Goal: Task Accomplishment & Management: Complete application form

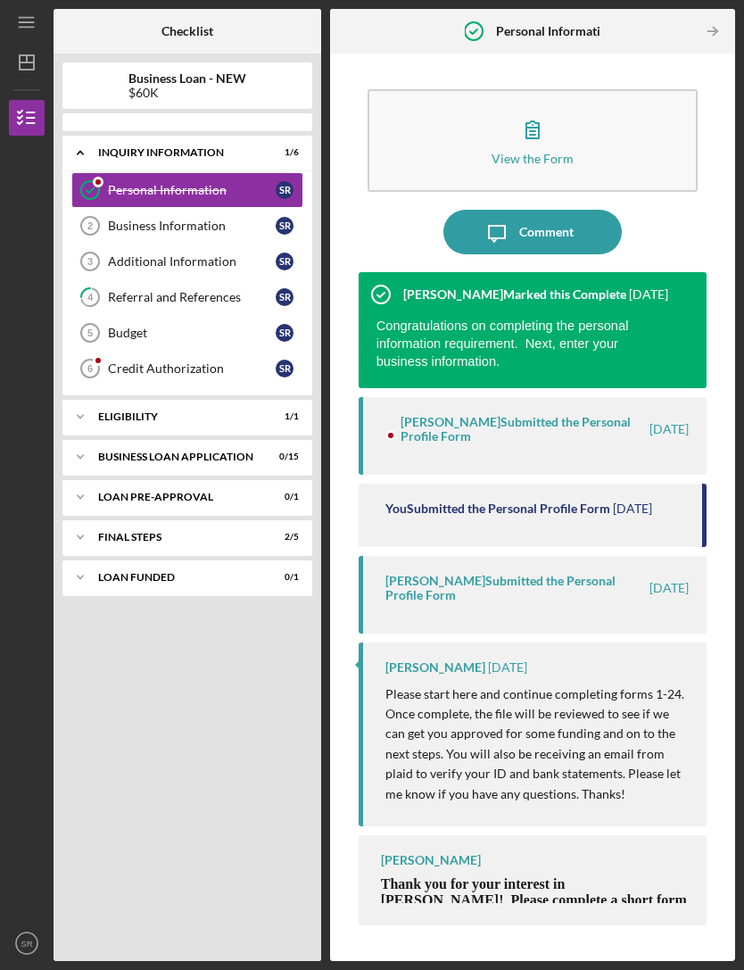
scroll to position [57, 0]
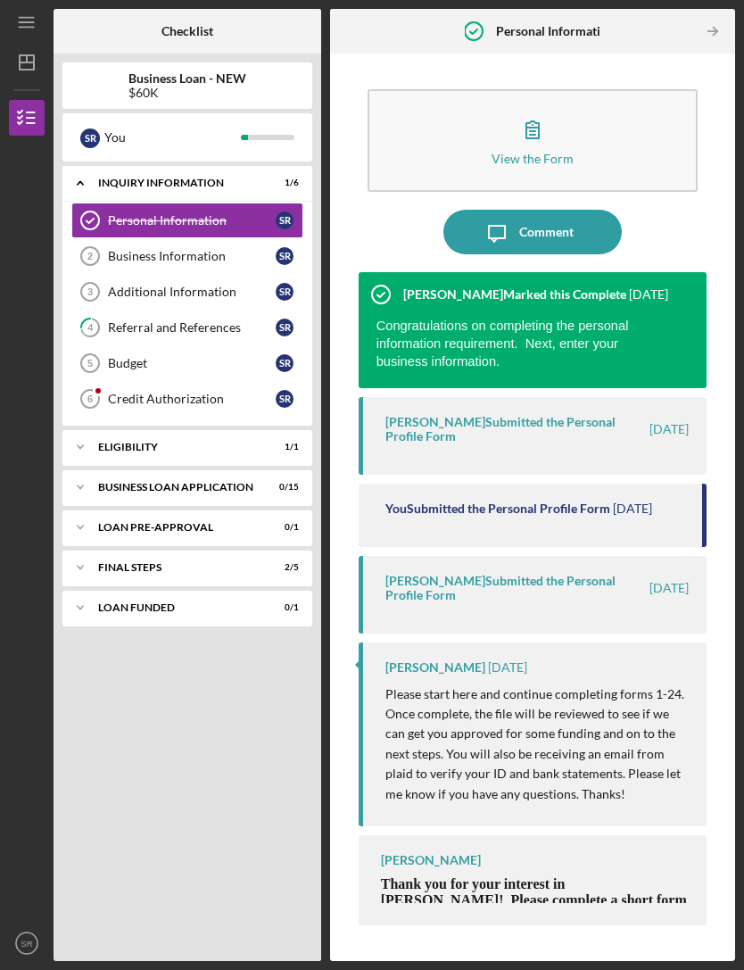
click at [544, 107] on icon "button" at bounding box center [532, 129] width 45 height 45
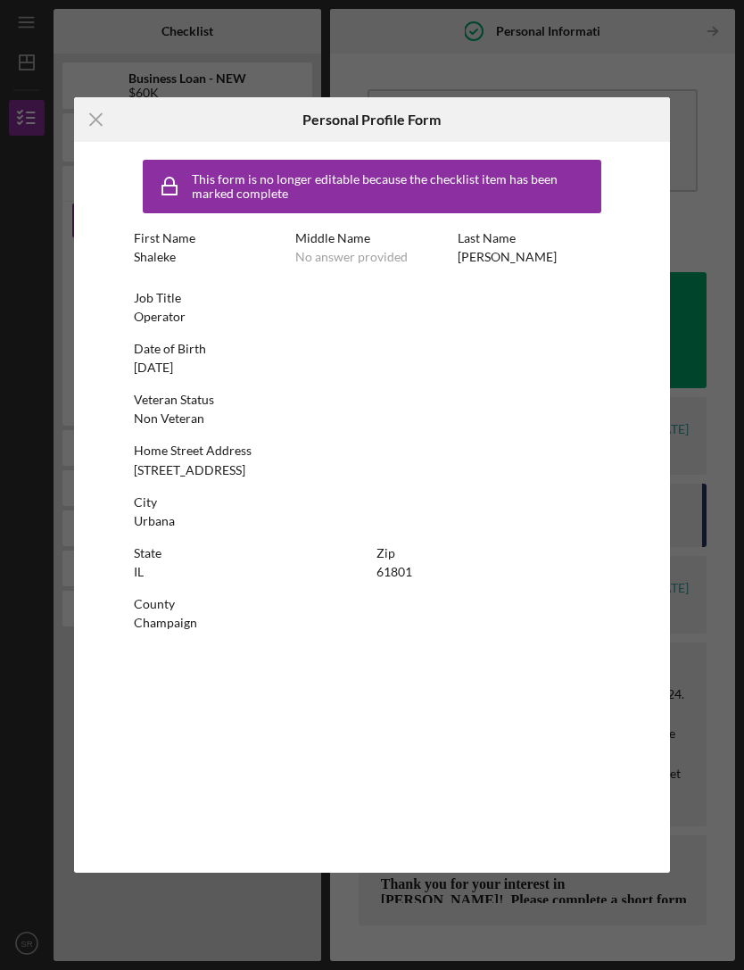
click at [705, 155] on div "Icon/Menu Close Personal Profile Form This form is no longer editable because t…" at bounding box center [372, 485] width 744 height 970
click at [91, 116] on icon "Icon/Menu Close" at bounding box center [96, 119] width 45 height 45
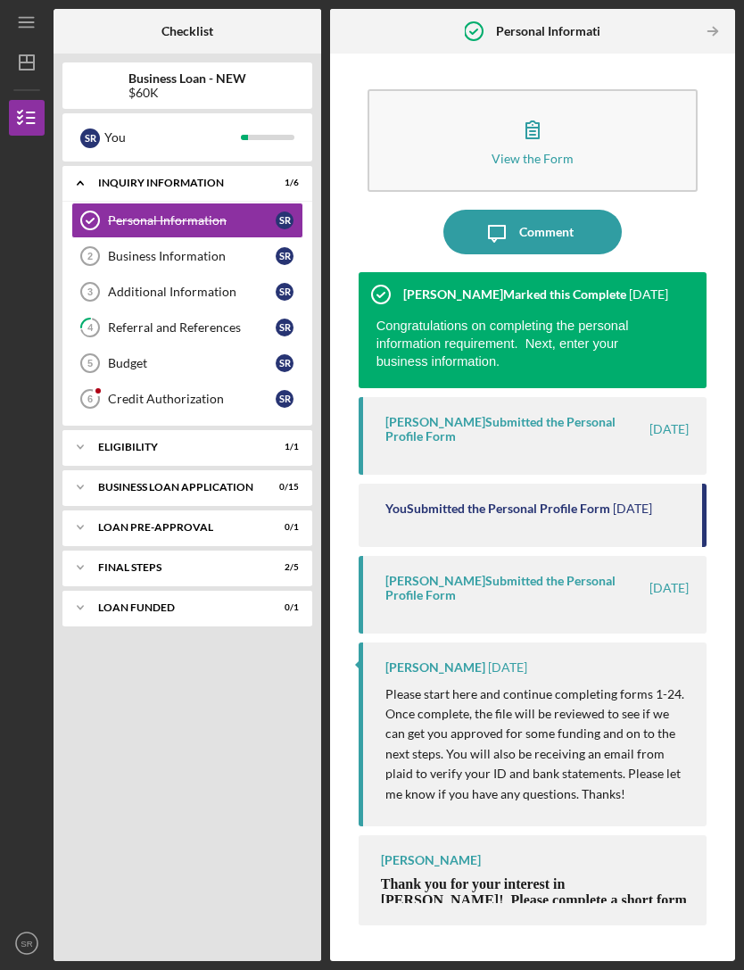
click at [120, 238] on link "Business Information 2 Business Information S R" at bounding box center [187, 256] width 232 height 36
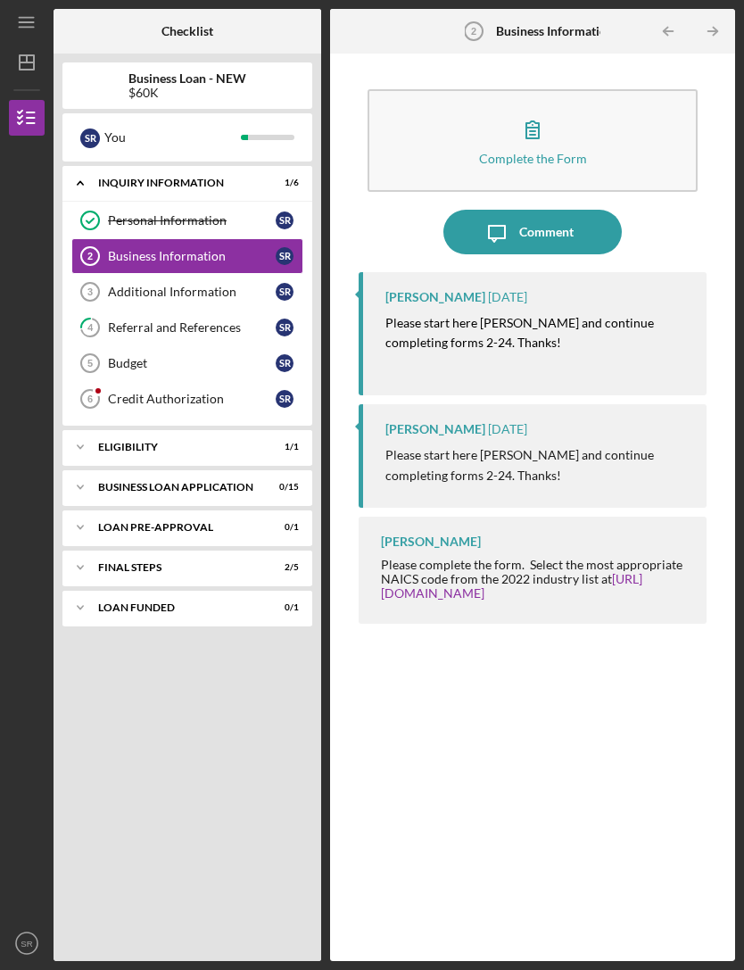
click at [667, 98] on button "Complete the Form Form" at bounding box center [533, 140] width 331 height 103
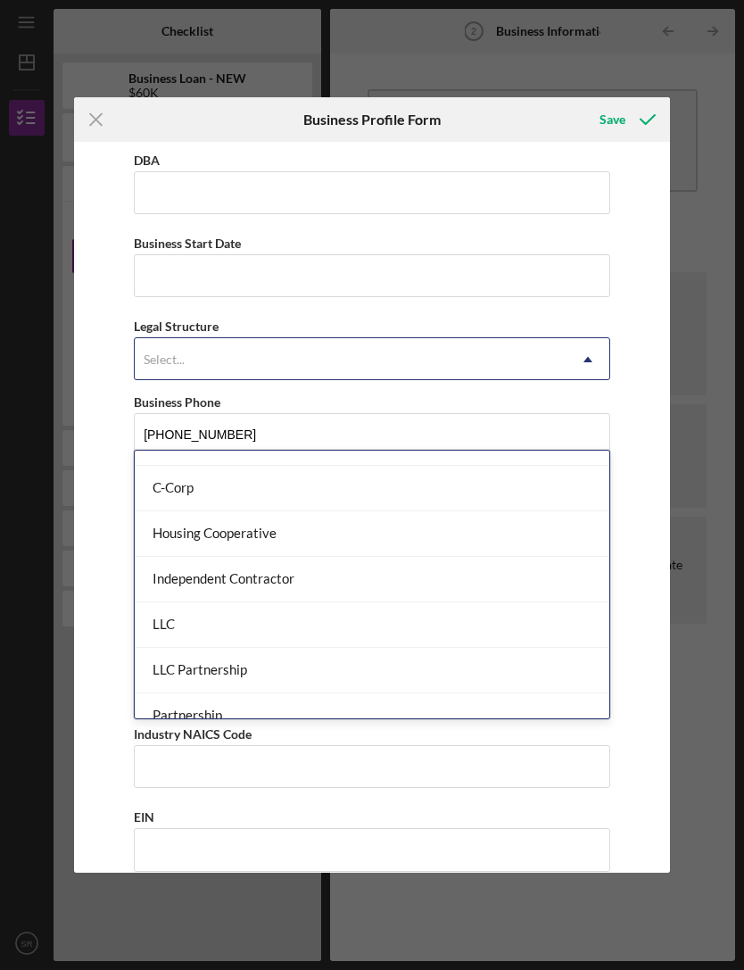
scroll to position [162, 0]
click at [556, 607] on div "LLC" at bounding box center [372, 630] width 475 height 46
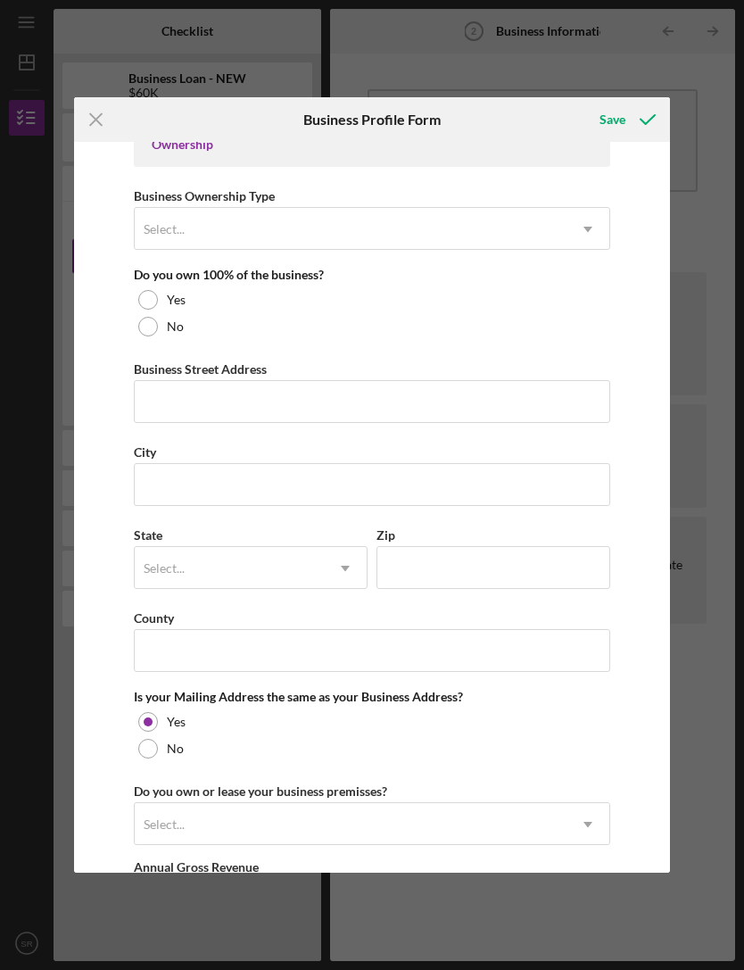
scroll to position [853, 0]
click at [103, 110] on icon "Icon/Menu Close" at bounding box center [96, 119] width 45 height 45
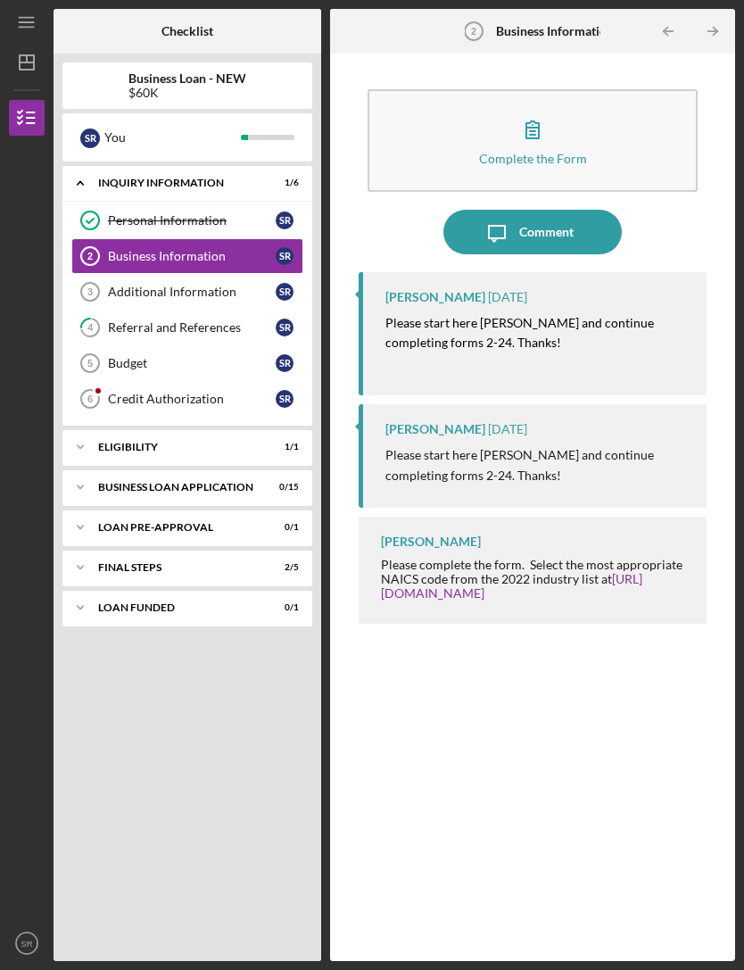
click at [87, 429] on icon "Icon/Expander" at bounding box center [80, 447] width 36 height 36
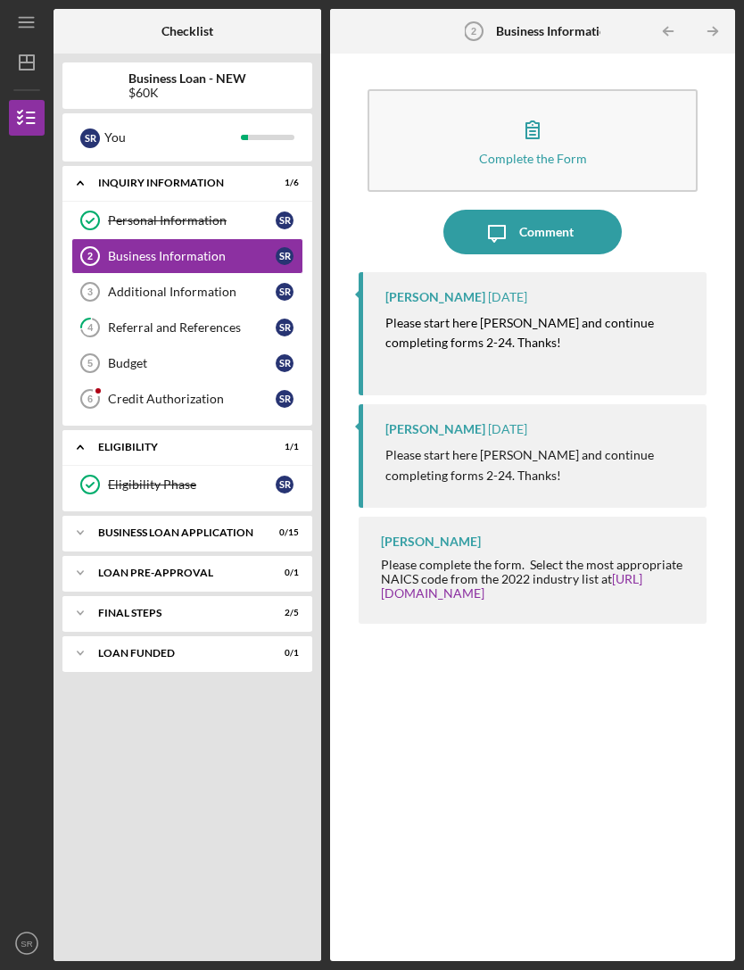
click at [85, 515] on icon "Icon/Expander" at bounding box center [80, 533] width 36 height 36
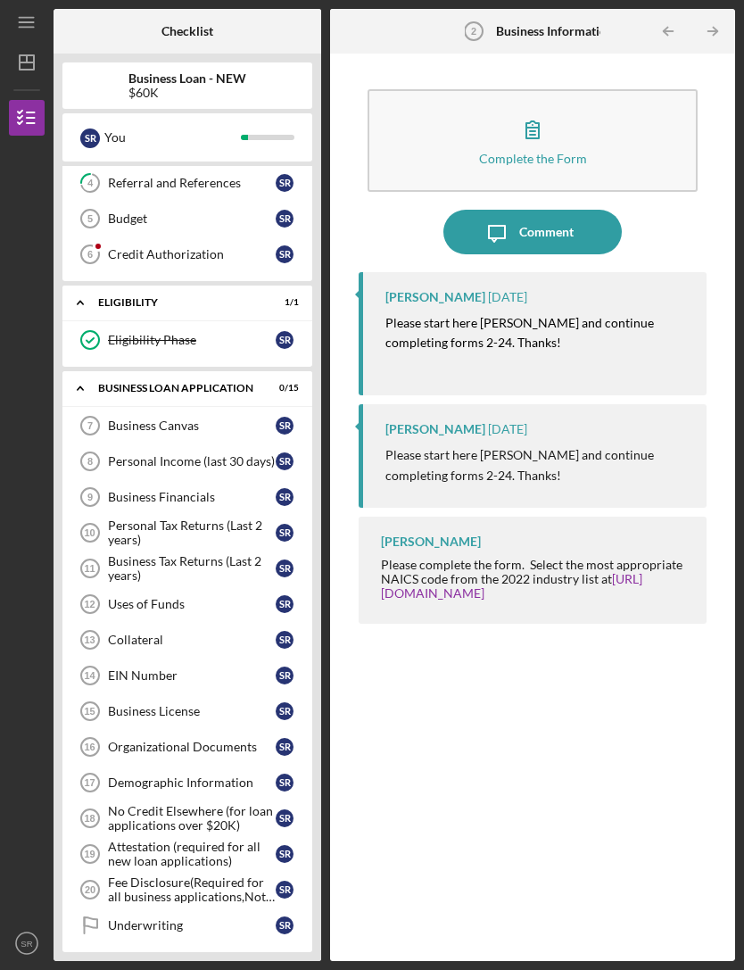
scroll to position [147, 0]
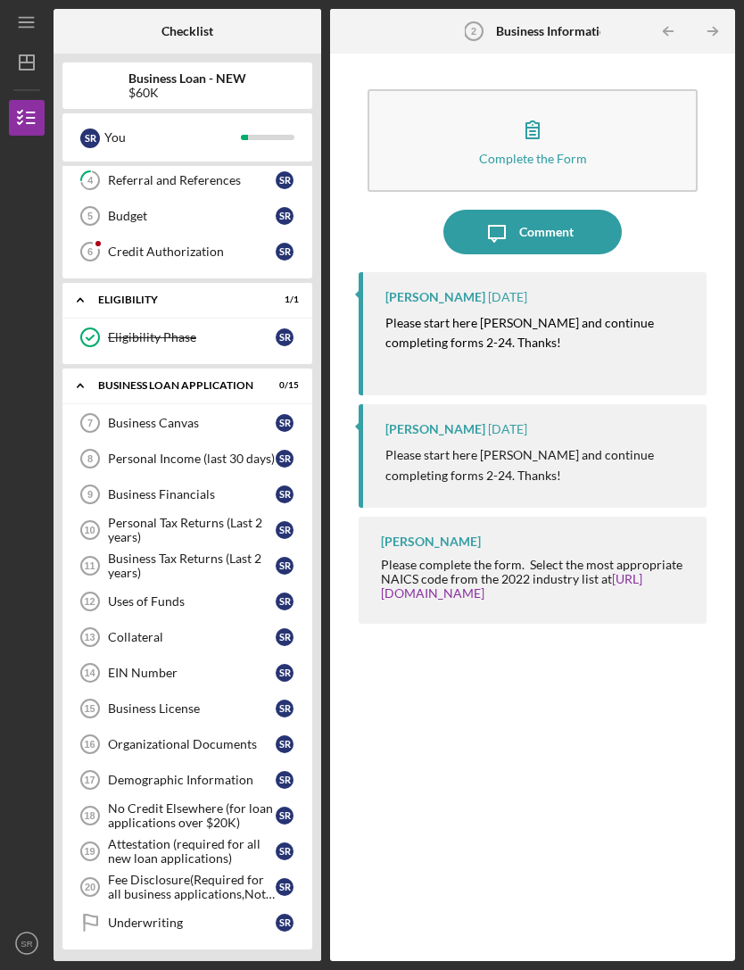
click at [59, 433] on div "Business Loan - NEW $60K S R You Icon/Expander INQUIRY INFORMATION 1 / 6 Person…" at bounding box center [188, 507] width 268 height 907
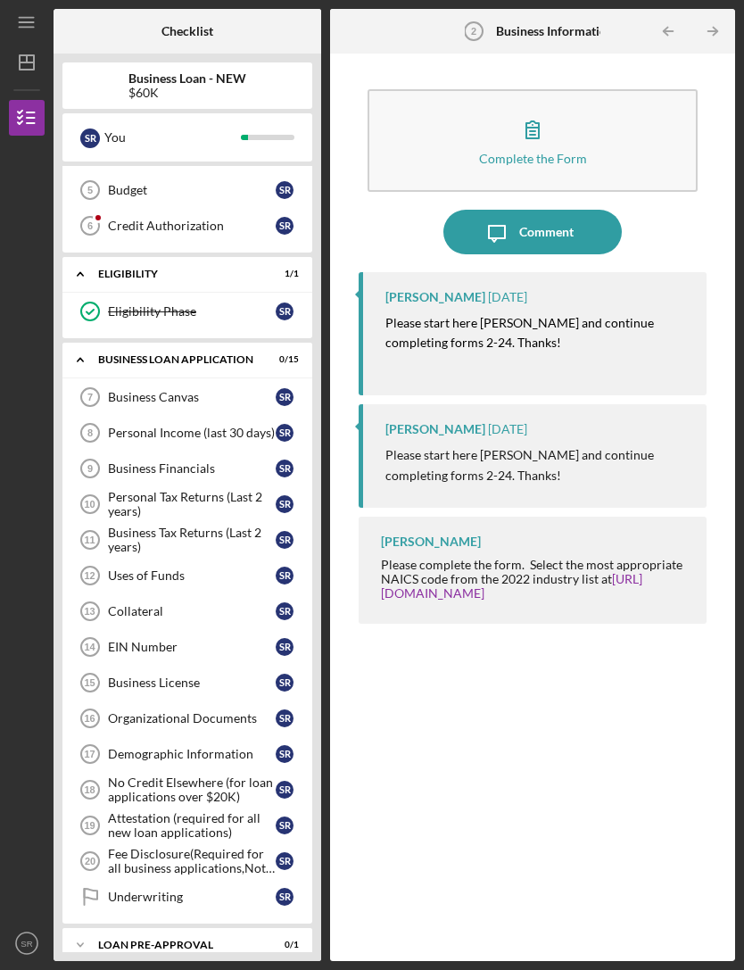
scroll to position [187, 0]
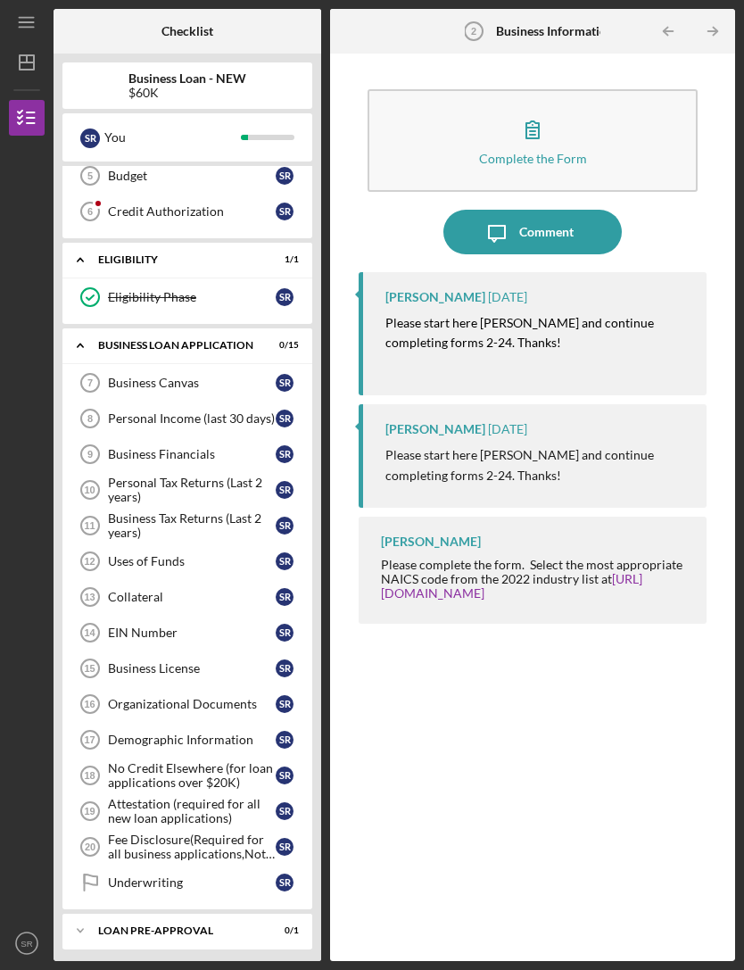
click at [111, 590] on div "Collateral" at bounding box center [192, 597] width 168 height 14
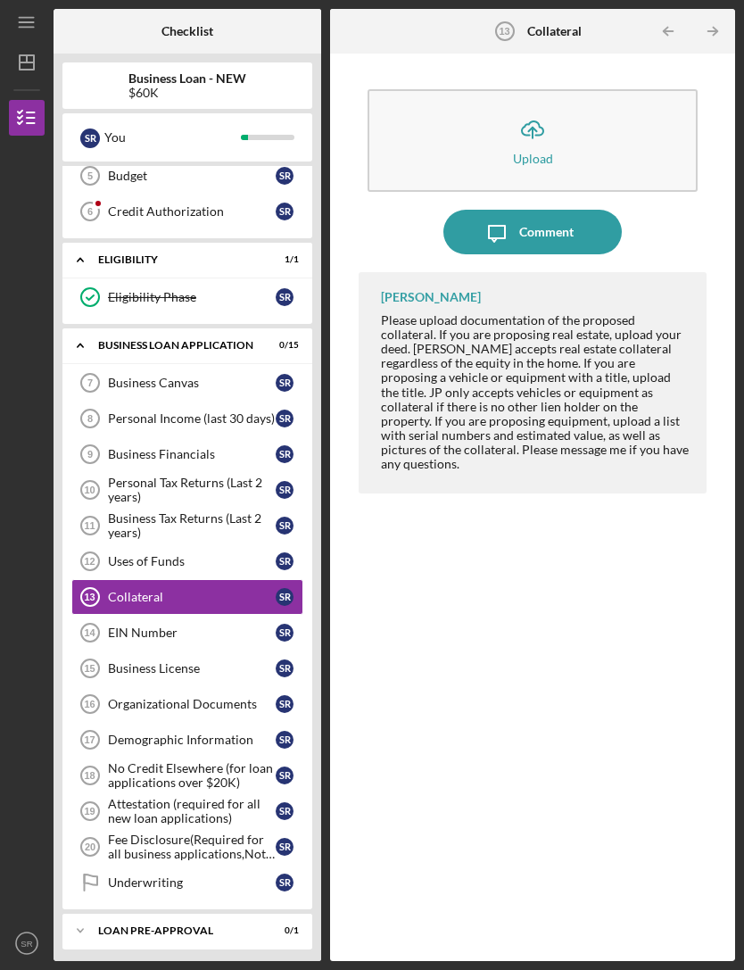
click at [661, 112] on button "Icon/Upload Upload" at bounding box center [533, 140] width 331 height 103
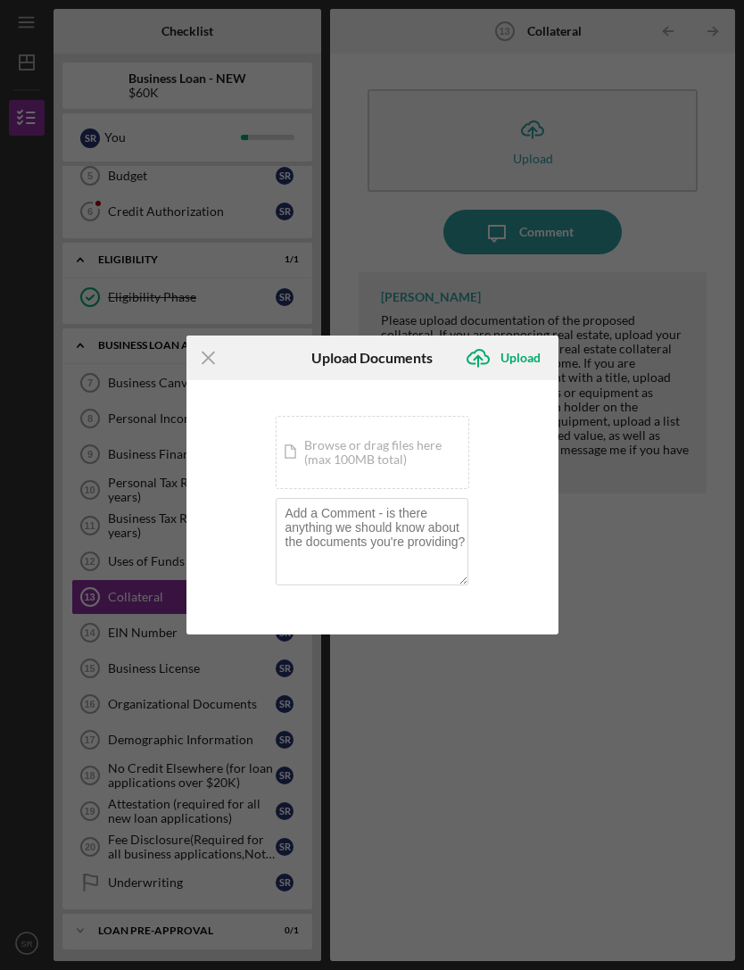
click at [198, 367] on icon "Icon/Menu Close" at bounding box center [208, 357] width 45 height 45
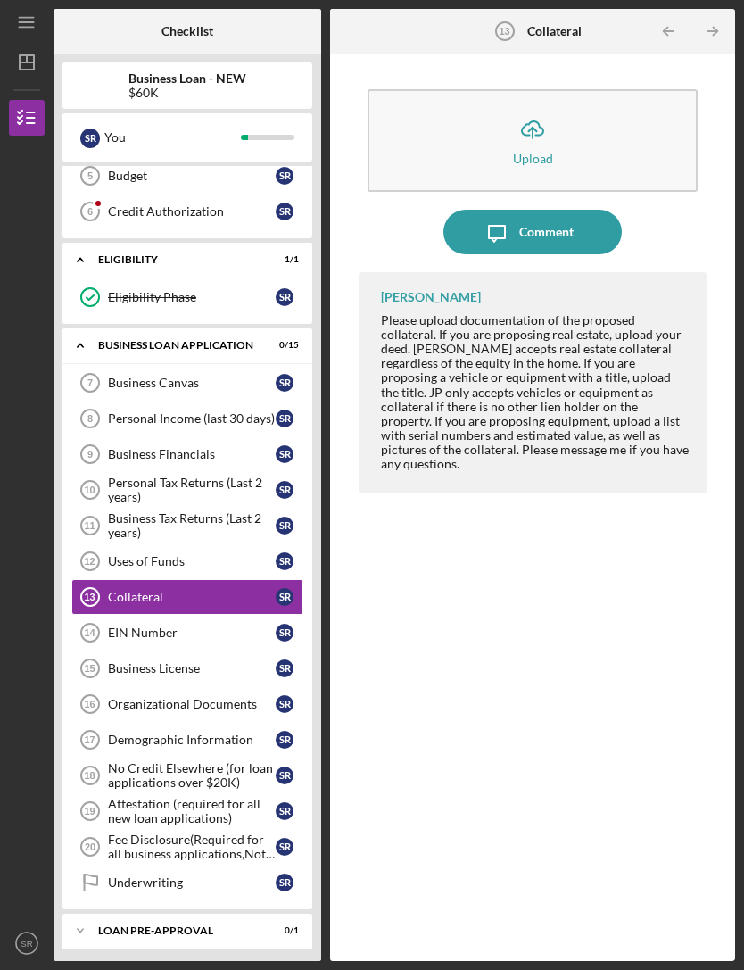
click at [80, 539] on icon "Uses of Funds 12" at bounding box center [90, 561] width 45 height 45
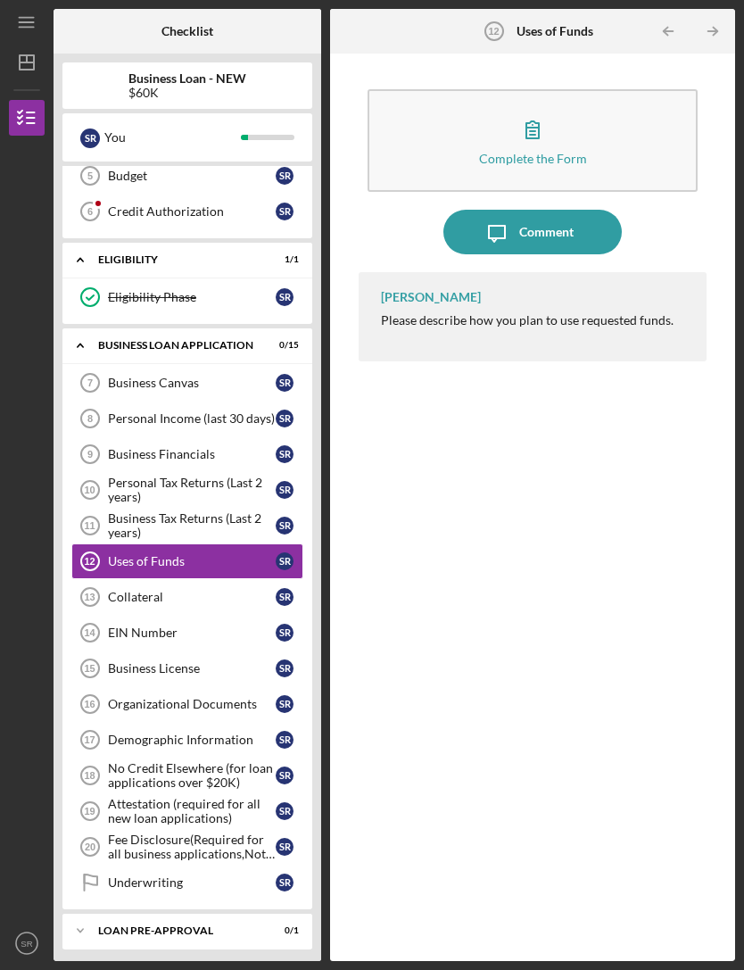
click at [92, 503] on icon "Business Tax Returns (Last 2 years) 11" at bounding box center [90, 525] width 45 height 45
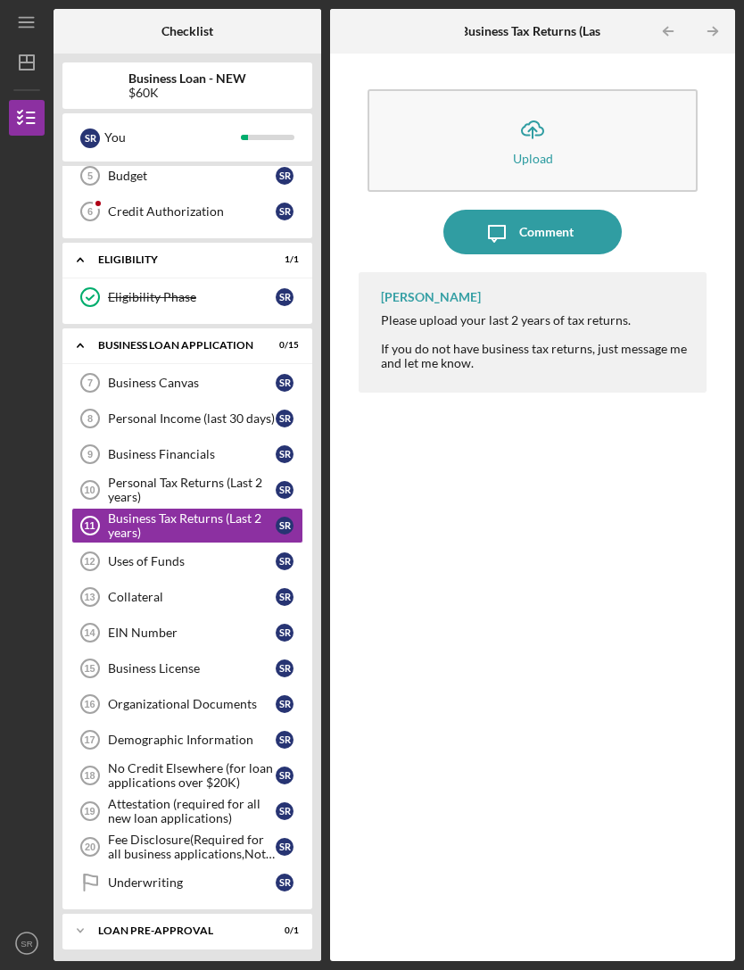
click at [87, 449] on tspan "9" at bounding box center [89, 454] width 5 height 11
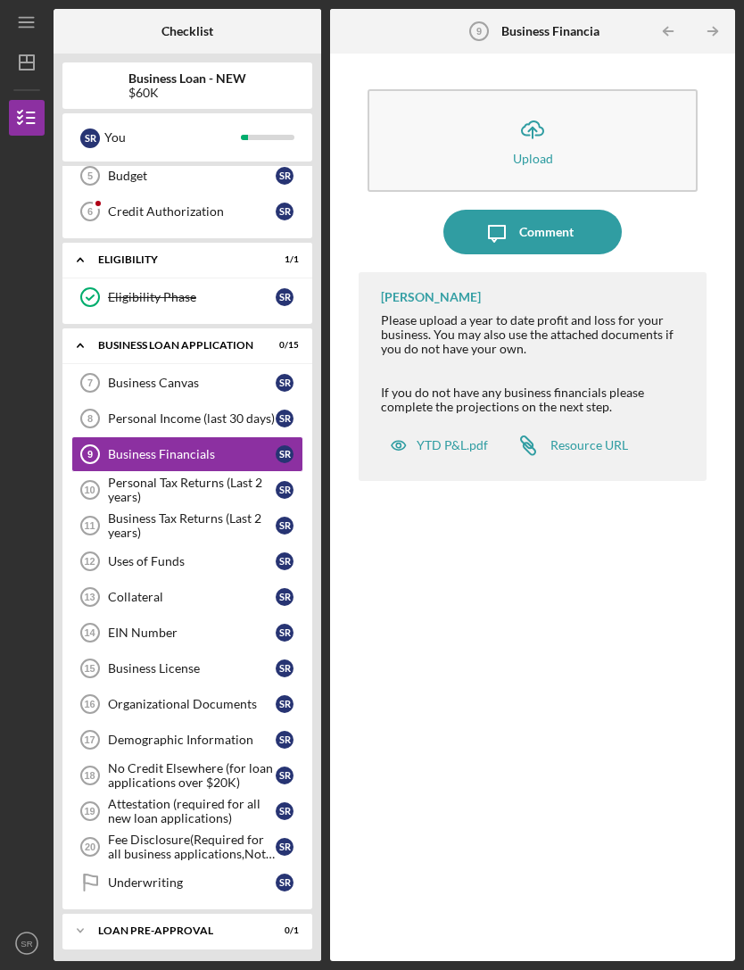
click at [76, 467] on icon "Personal Tax Returns (Last 2 years) 10" at bounding box center [90, 489] width 45 height 45
